Goal: Book appointment/travel/reservation

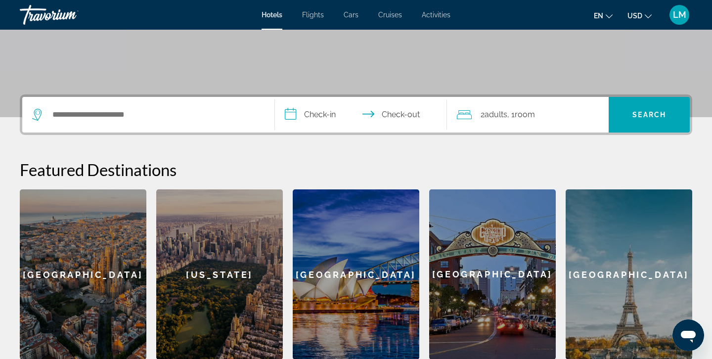
scroll to position [181, 0]
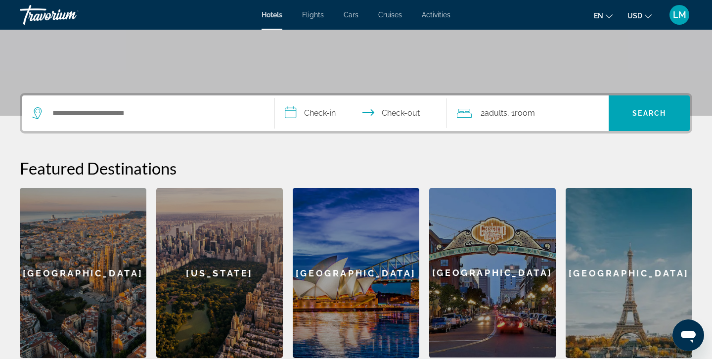
click at [174, 122] on div "Search widget" at bounding box center [148, 113] width 232 height 36
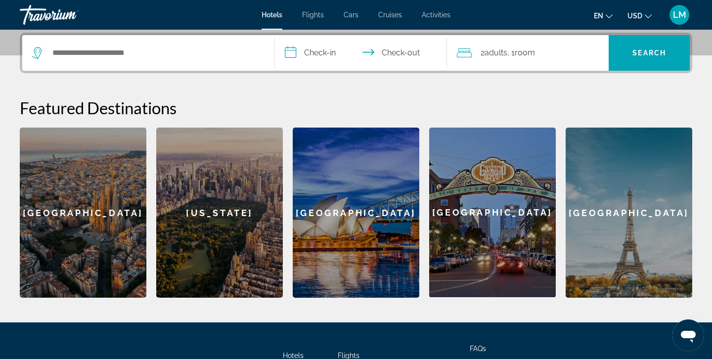
scroll to position [242, 0]
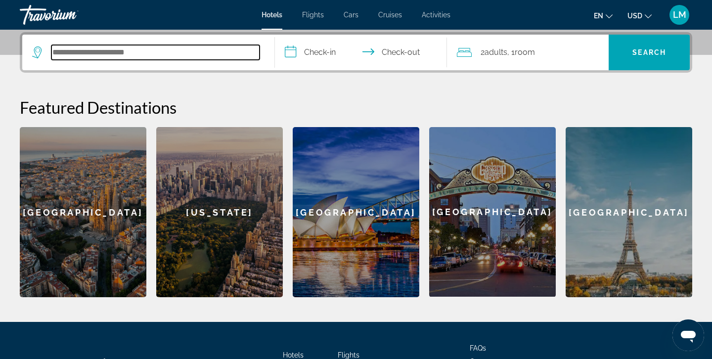
click at [179, 55] on input "Search hotel destination" at bounding box center [155, 52] width 208 height 15
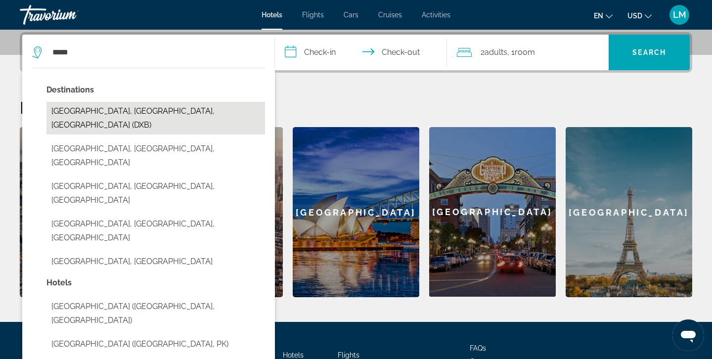
click at [149, 111] on button "[GEOGRAPHIC_DATA], [GEOGRAPHIC_DATA], [GEOGRAPHIC_DATA] (DXB)" at bounding box center [155, 118] width 218 height 33
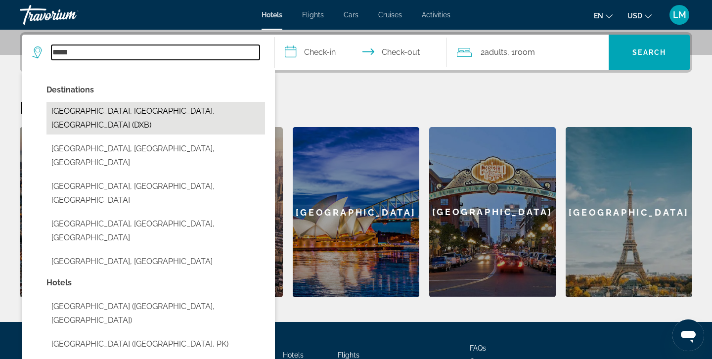
type input "**********"
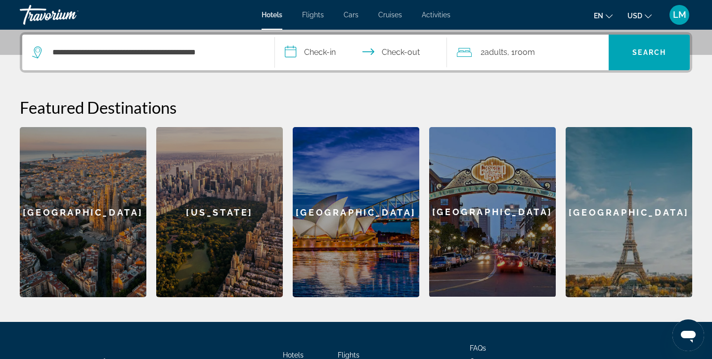
click at [334, 54] on input "**********" at bounding box center [363, 54] width 176 height 39
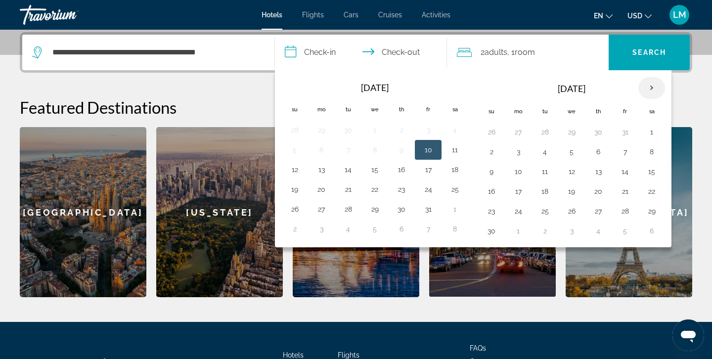
click at [652, 88] on th "Next month" at bounding box center [651, 88] width 27 height 22
click at [574, 189] on button "18" at bounding box center [572, 191] width 16 height 14
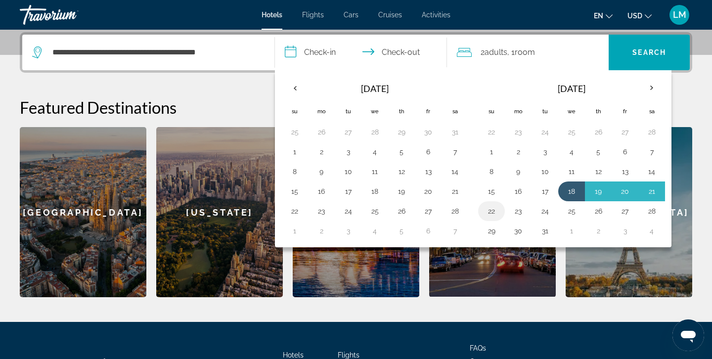
click at [496, 207] on button "22" at bounding box center [491, 211] width 16 height 14
type input "**********"
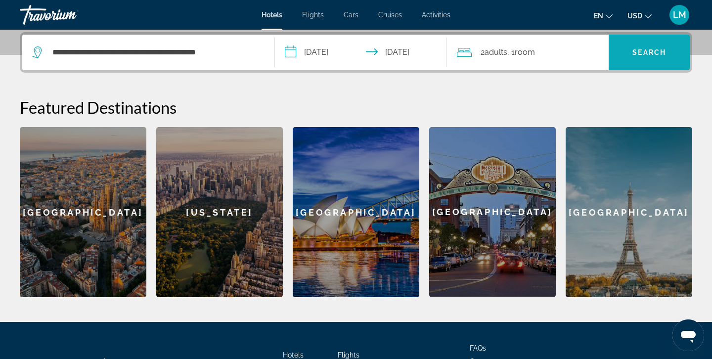
click at [664, 61] on span "Search" at bounding box center [648, 53] width 81 height 24
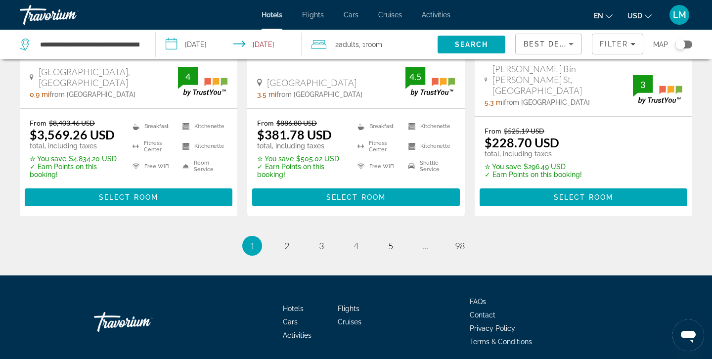
scroll to position [1431, 0]
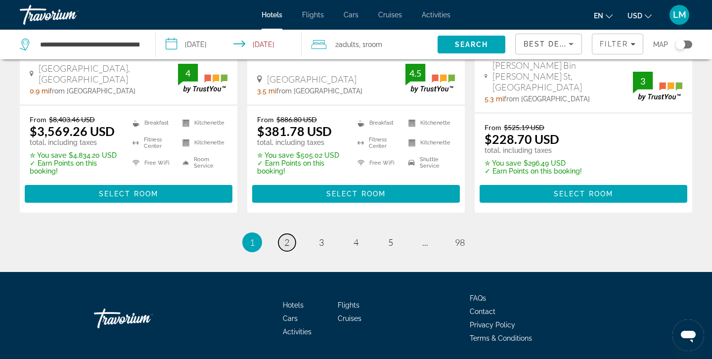
click at [287, 237] on span "2" at bounding box center [286, 242] width 5 height 11
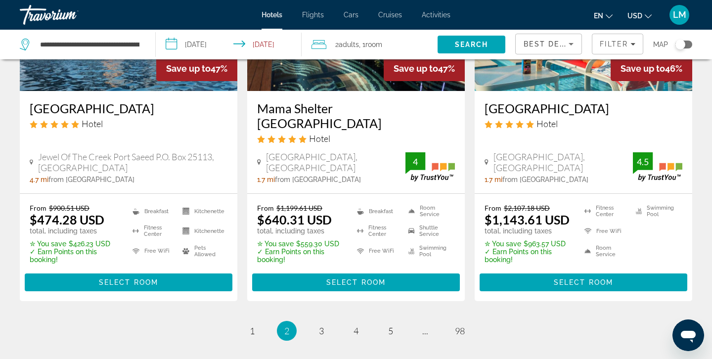
scroll to position [1314, 0]
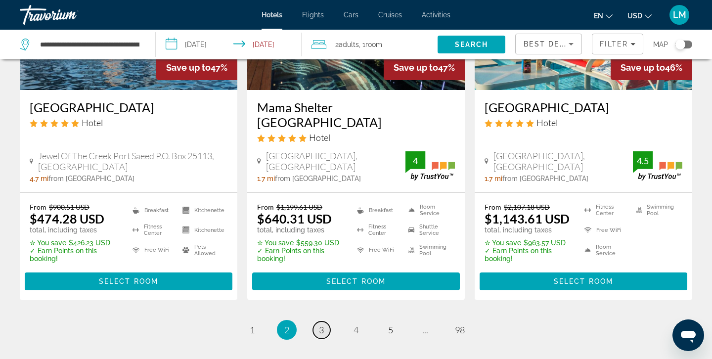
click at [321, 324] on span "3" at bounding box center [321, 329] width 5 height 11
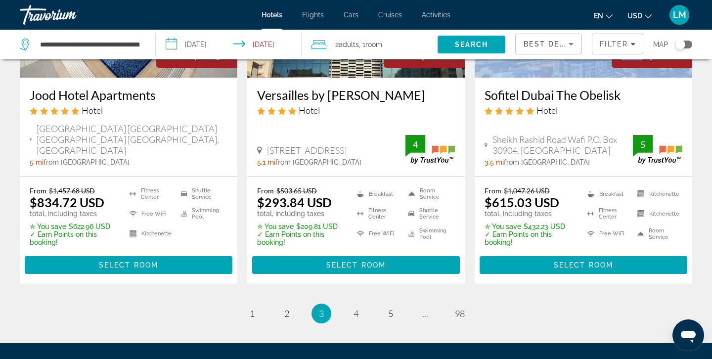
scroll to position [1350, 0]
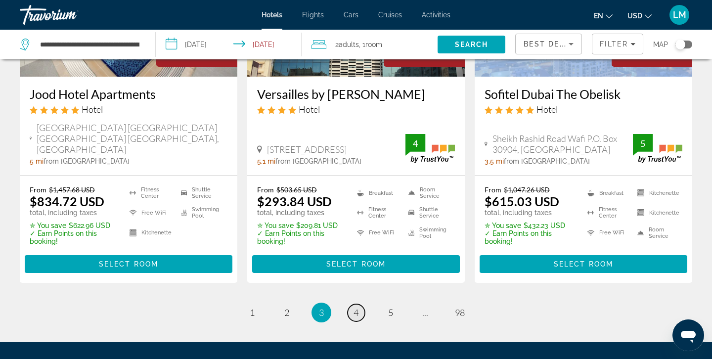
click at [356, 307] on span "4" at bounding box center [355, 312] width 5 height 11
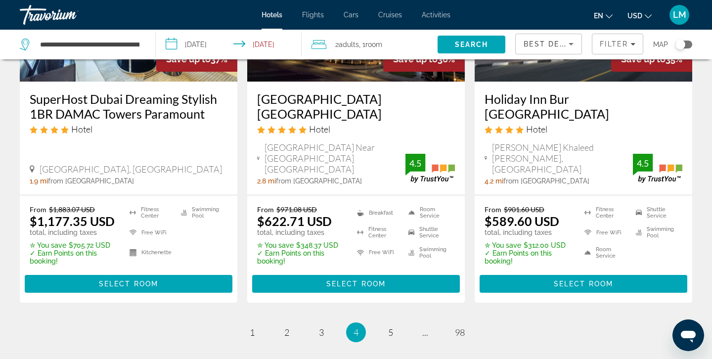
scroll to position [1418, 0]
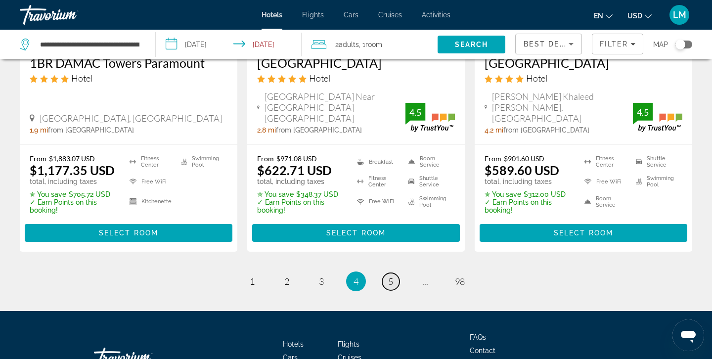
click at [391, 276] on span "5" at bounding box center [390, 281] width 5 height 11
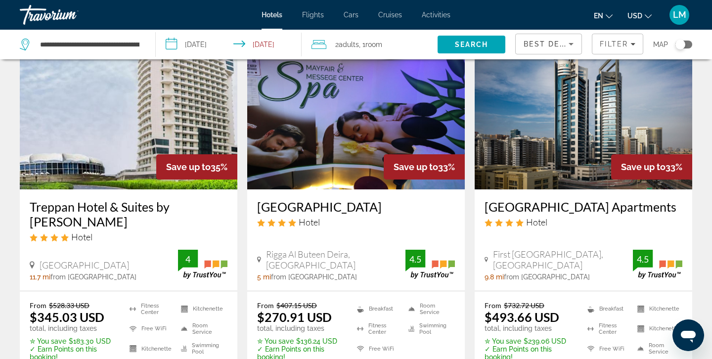
scroll to position [73, 0]
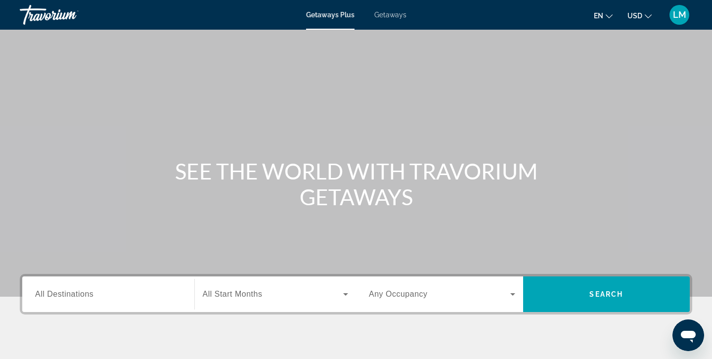
click at [399, 21] on div "Getaways Plus Getaways en English Español Français Italiano Português русский U…" at bounding box center [356, 15] width 712 height 26
click at [397, 17] on span "Getaways" at bounding box center [390, 15] width 32 height 8
click at [165, 289] on input "Destination All Destinations" at bounding box center [108, 295] width 146 height 12
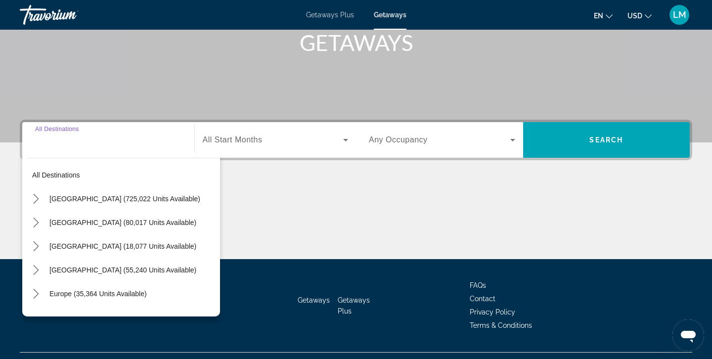
scroll to position [175, 0]
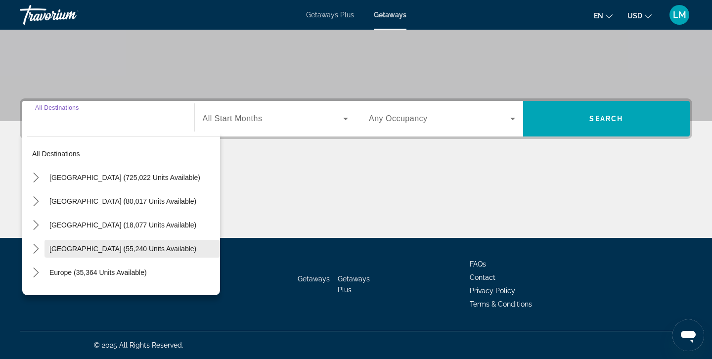
click at [167, 251] on span "Caribbean & Atlantic Islands (55,240 units available)" at bounding box center [122, 249] width 147 height 8
type input "**********"
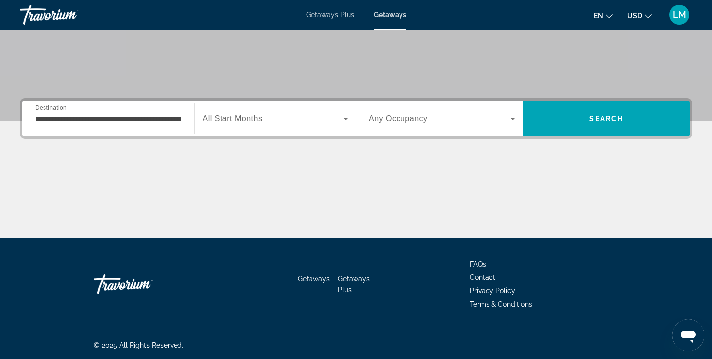
click at [510, 118] on icon "Search widget" at bounding box center [512, 119] width 5 height 2
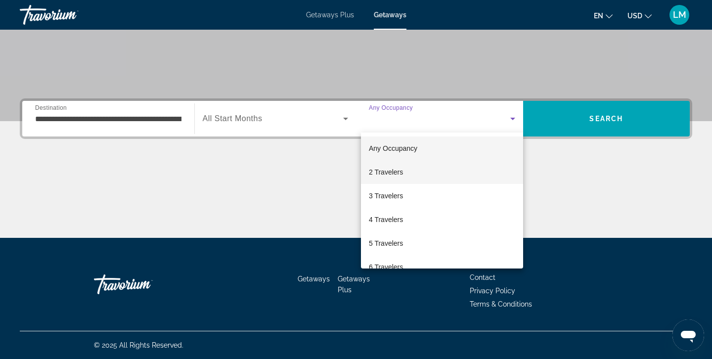
click at [424, 174] on mat-option "2 Travelers" at bounding box center [442, 172] width 162 height 24
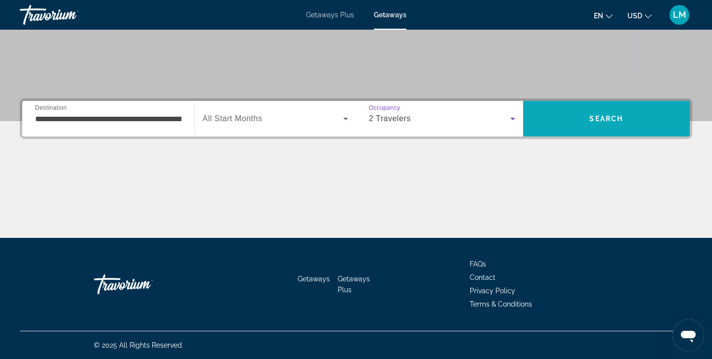
click at [584, 116] on span "Search" at bounding box center [606, 119] width 167 height 24
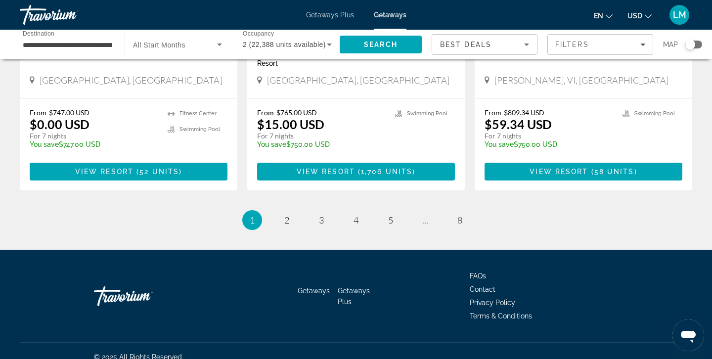
scroll to position [1285, 0]
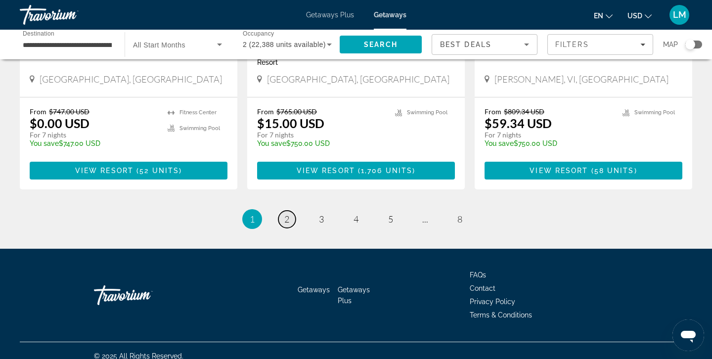
click at [286, 214] on span "2" at bounding box center [286, 219] width 5 height 11
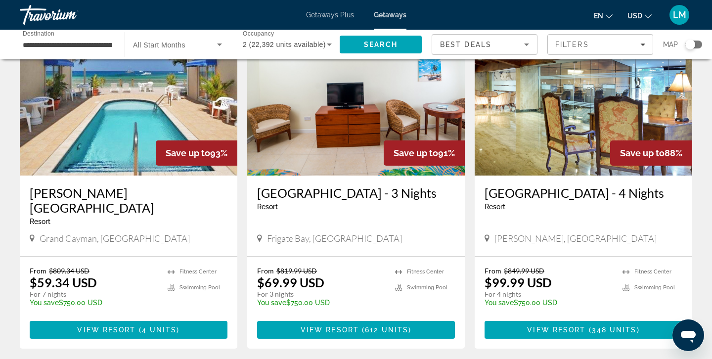
scroll to position [775, 0]
